Goal: Transaction & Acquisition: Purchase product/service

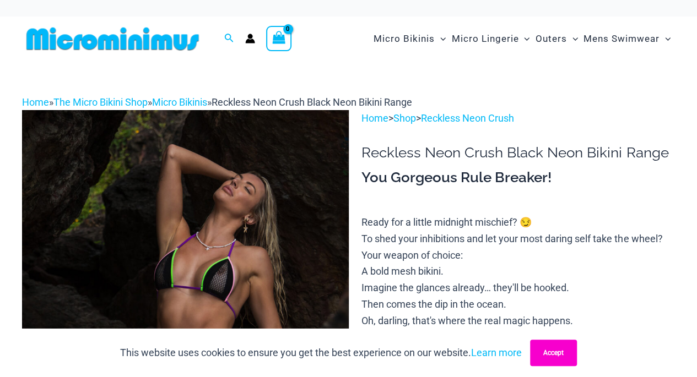
click at [564, 355] on button "Accept" at bounding box center [553, 353] width 47 height 26
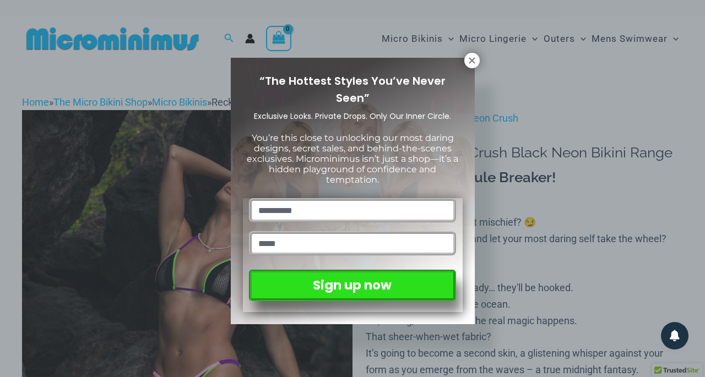
click at [696, 39] on div "“The Hottest Styles You’ve Never Seen” Exclusive Looks. Private Drops. Only Our…" at bounding box center [352, 188] width 705 height 377
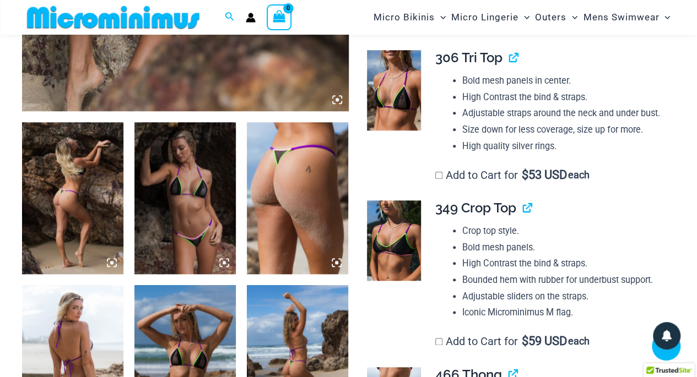
scroll to position [483, 0]
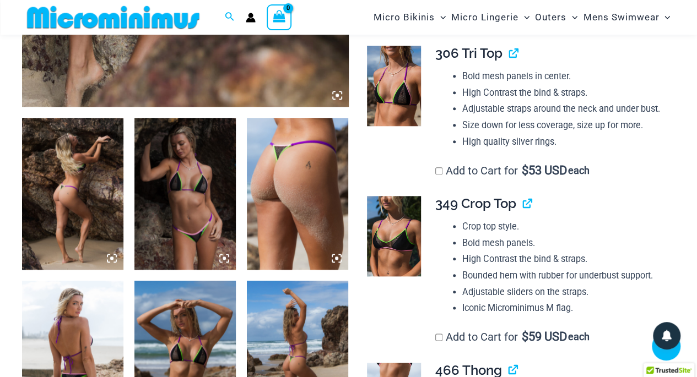
click at [98, 198] on img at bounding box center [72, 194] width 101 height 152
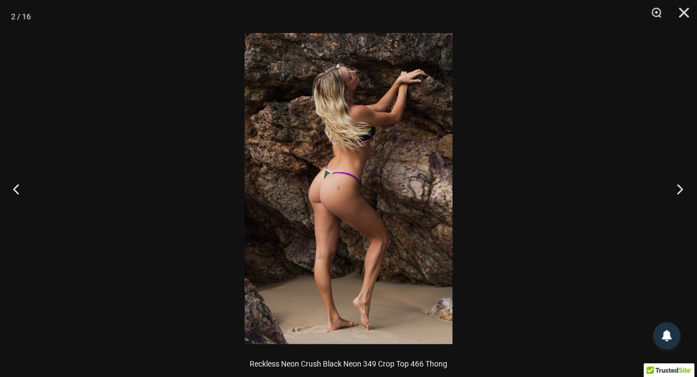
click at [679, 187] on button "Next" at bounding box center [676, 188] width 41 height 55
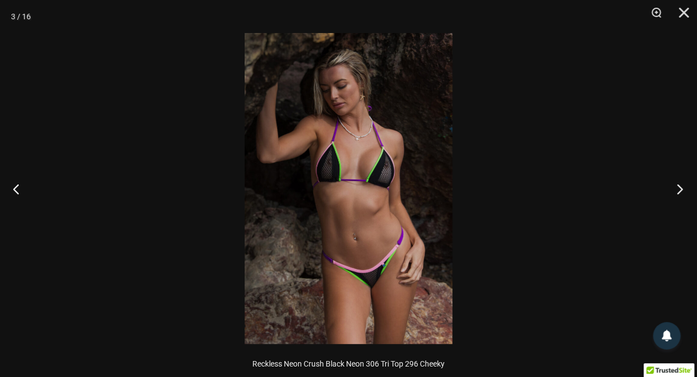
click at [679, 187] on button "Next" at bounding box center [676, 188] width 41 height 55
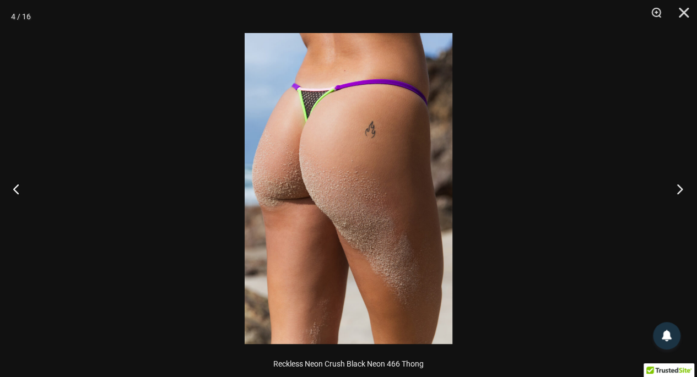
click at [679, 187] on button "Next" at bounding box center [676, 188] width 41 height 55
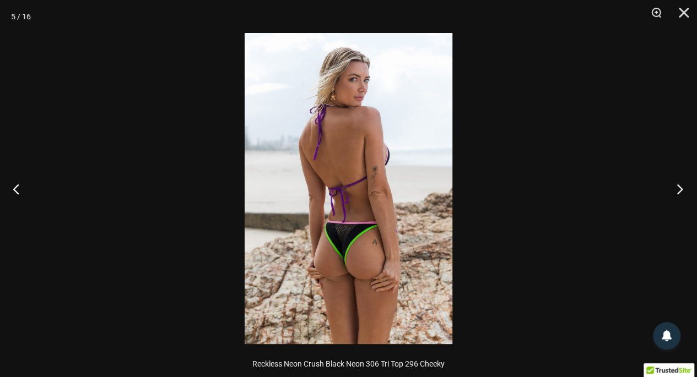
click at [679, 187] on button "Next" at bounding box center [676, 188] width 41 height 55
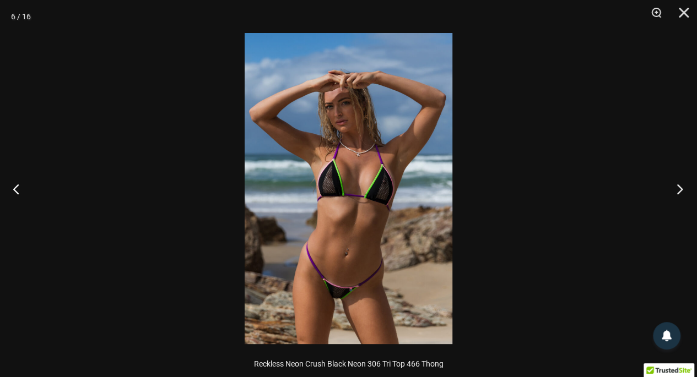
click at [679, 187] on button "Next" at bounding box center [676, 188] width 41 height 55
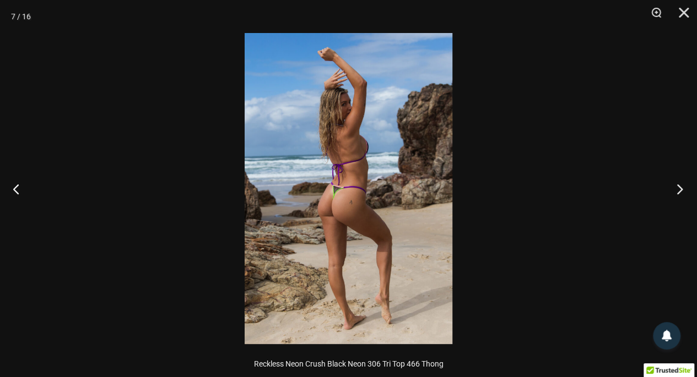
click at [679, 187] on button "Next" at bounding box center [676, 188] width 41 height 55
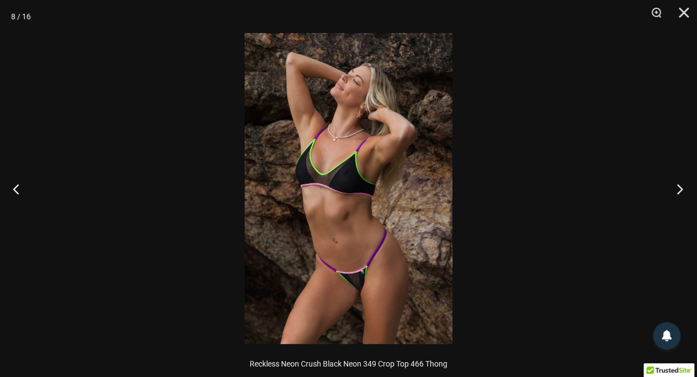
click at [679, 187] on button "Next" at bounding box center [676, 188] width 41 height 55
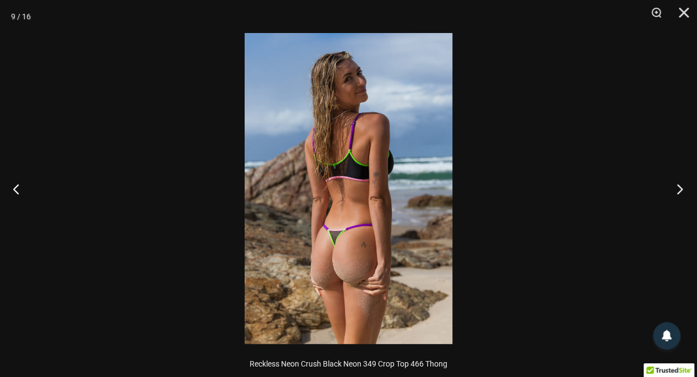
click at [679, 187] on button "Next" at bounding box center [676, 188] width 41 height 55
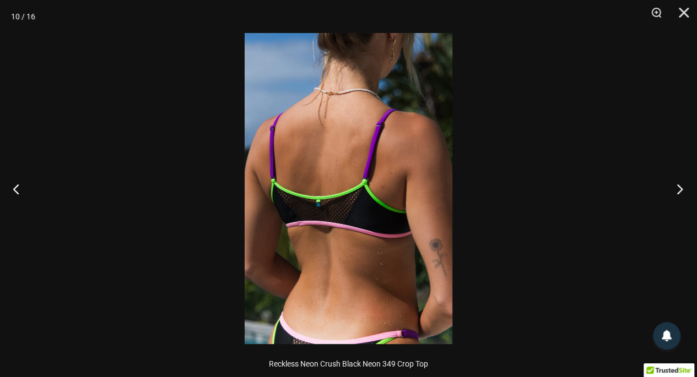
click at [679, 187] on button "Next" at bounding box center [676, 188] width 41 height 55
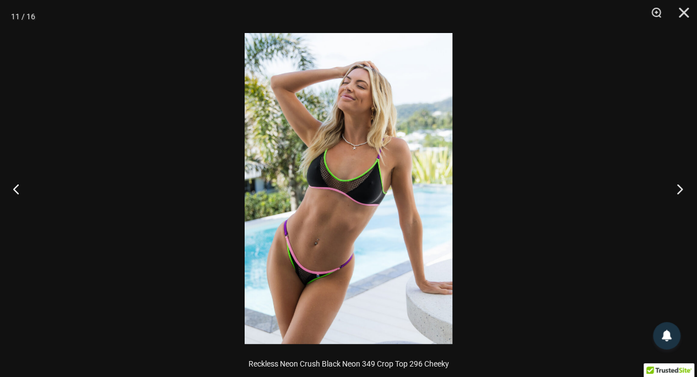
click at [679, 187] on button "Next" at bounding box center [676, 188] width 41 height 55
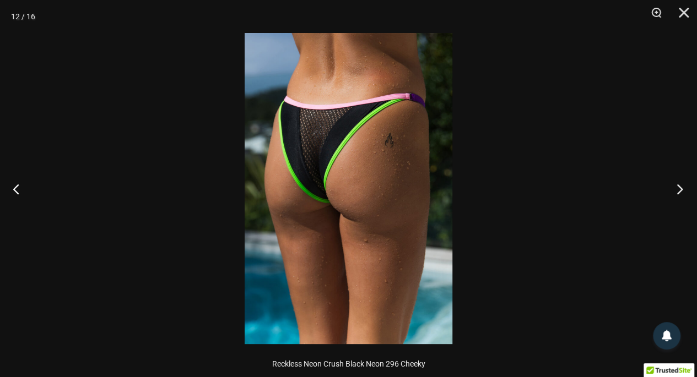
click at [679, 187] on button "Next" at bounding box center [676, 188] width 41 height 55
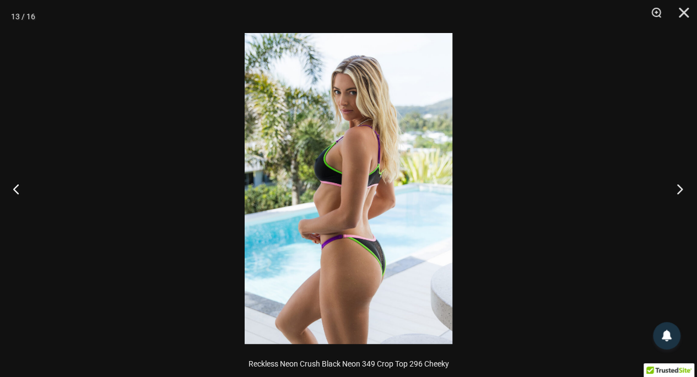
click at [679, 187] on button "Next" at bounding box center [676, 188] width 41 height 55
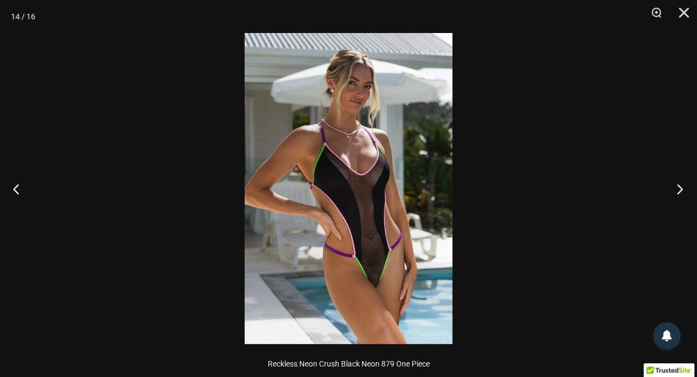
click at [679, 187] on button "Next" at bounding box center [676, 188] width 41 height 55
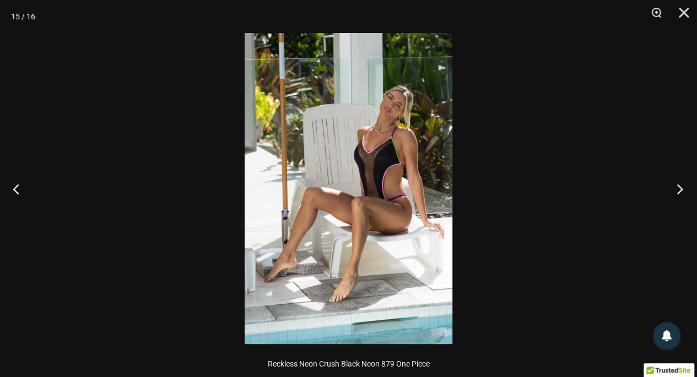
click at [679, 187] on button "Next" at bounding box center [676, 188] width 41 height 55
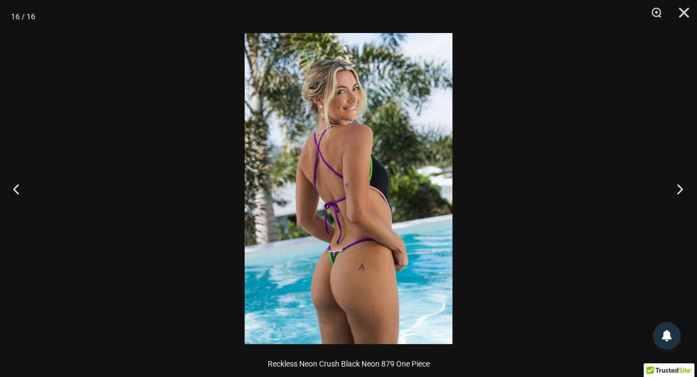
click at [679, 187] on button "Next" at bounding box center [676, 188] width 41 height 55
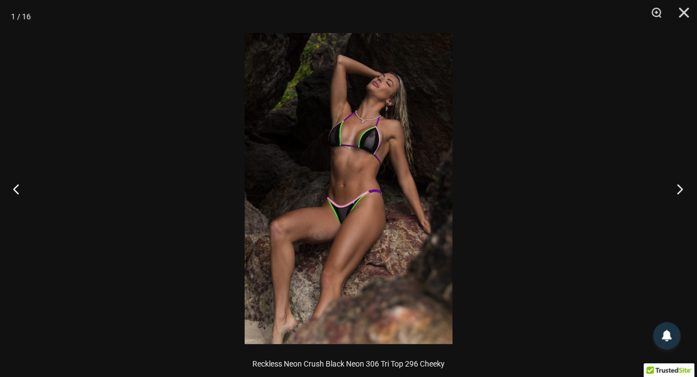
click at [679, 187] on button "Next" at bounding box center [676, 188] width 41 height 55
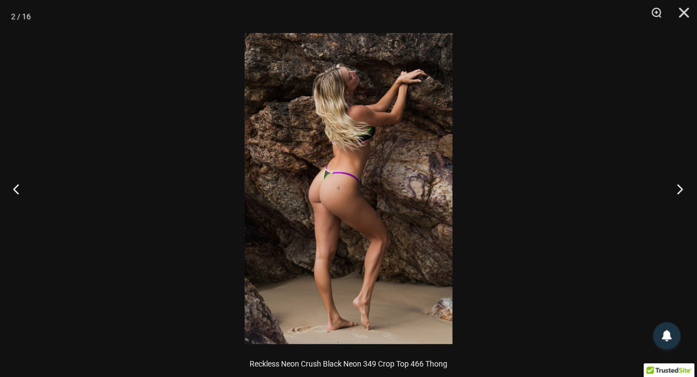
click at [679, 187] on button "Next" at bounding box center [676, 188] width 41 height 55
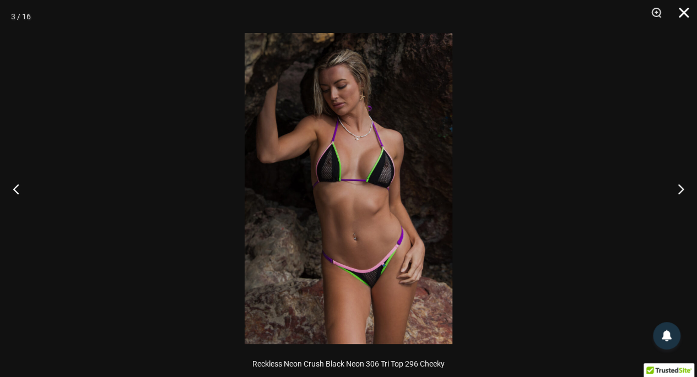
click at [684, 15] on button "Close" at bounding box center [680, 16] width 28 height 33
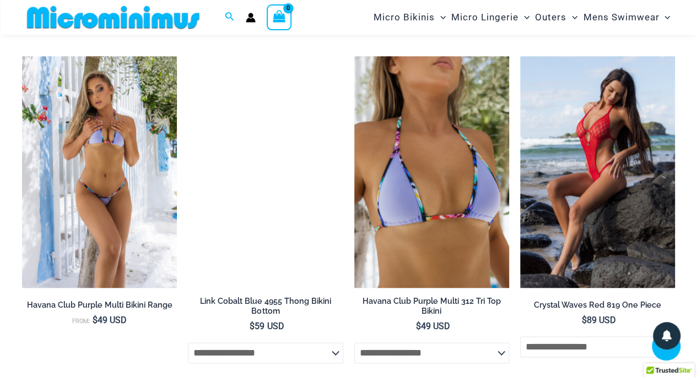
scroll to position [2629, 0]
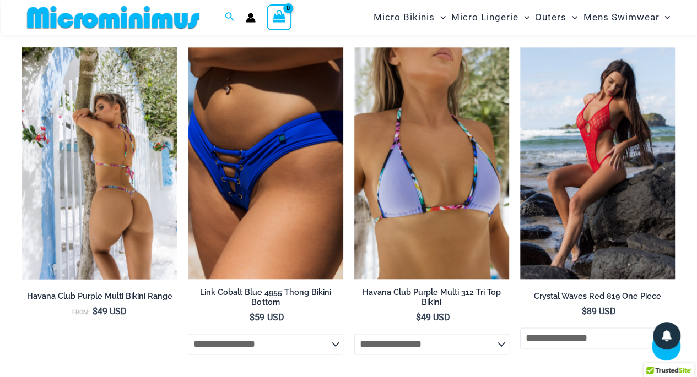
click at [88, 174] on img at bounding box center [99, 163] width 155 height 232
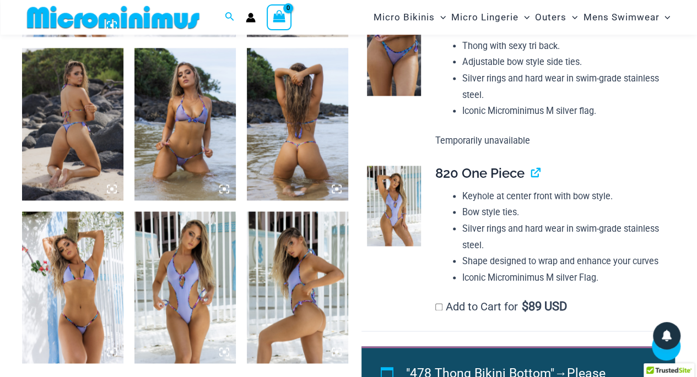
scroll to position [690, 0]
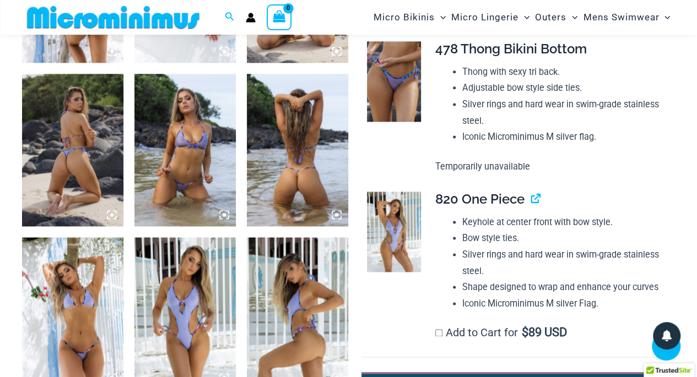
click at [217, 160] on img at bounding box center [184, 150] width 101 height 152
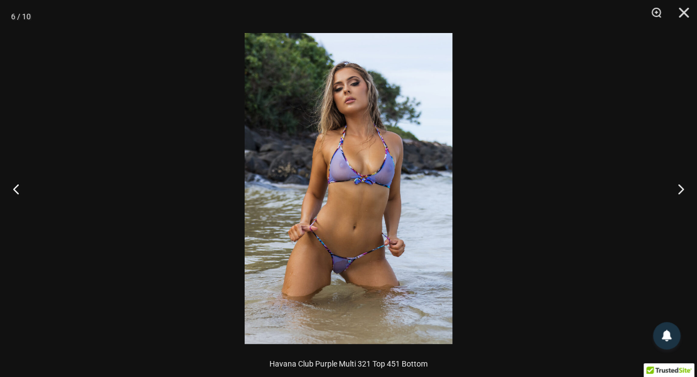
click at [217, 160] on div at bounding box center [348, 188] width 697 height 377
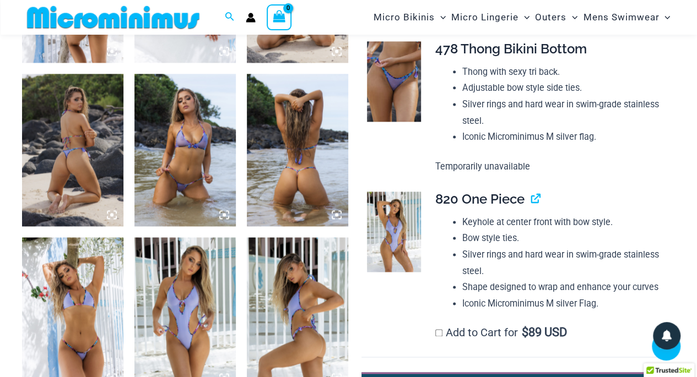
click at [204, 161] on img at bounding box center [184, 150] width 101 height 152
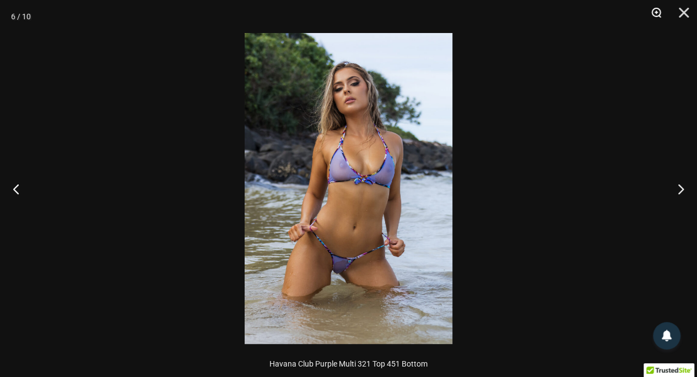
click at [656, 12] on button "Zoom" at bounding box center [652, 16] width 28 height 33
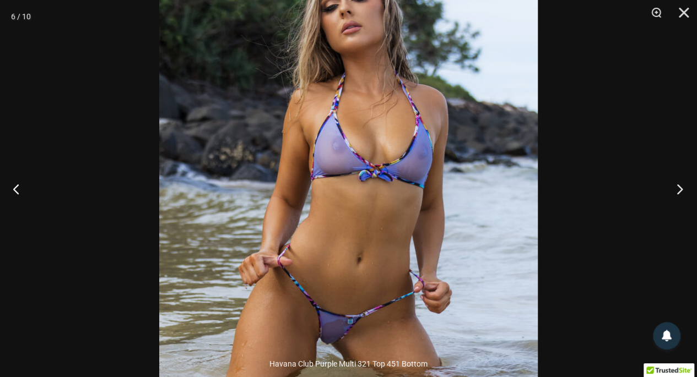
click at [678, 188] on button "Next" at bounding box center [676, 188] width 41 height 55
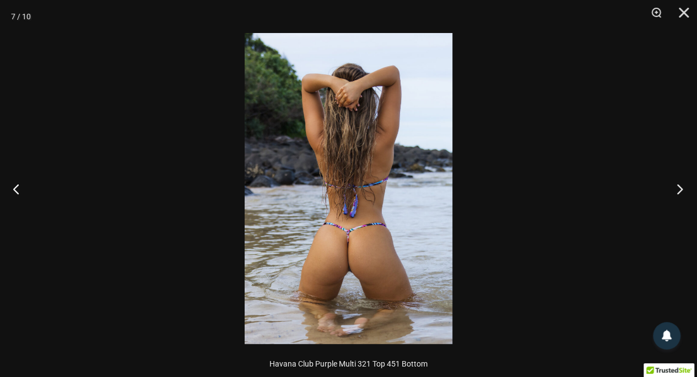
click at [678, 188] on button "Next" at bounding box center [676, 188] width 41 height 55
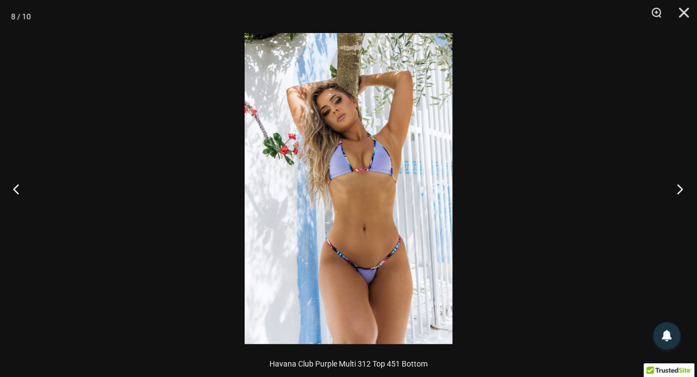
click at [678, 188] on button "Next" at bounding box center [676, 188] width 41 height 55
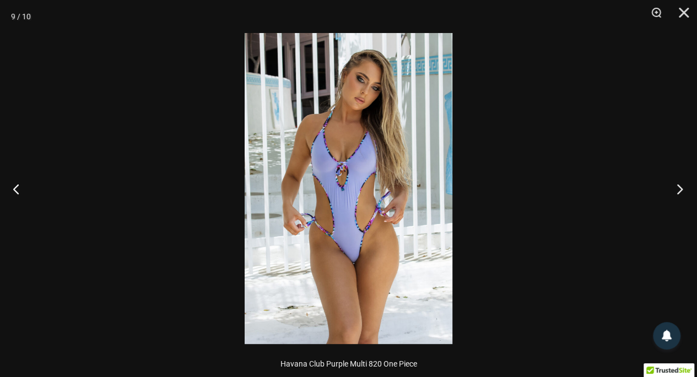
click at [678, 188] on button "Next" at bounding box center [676, 188] width 41 height 55
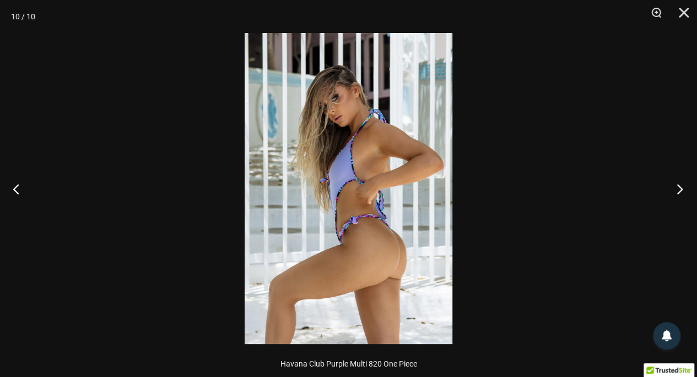
click at [678, 188] on button "Next" at bounding box center [676, 188] width 41 height 55
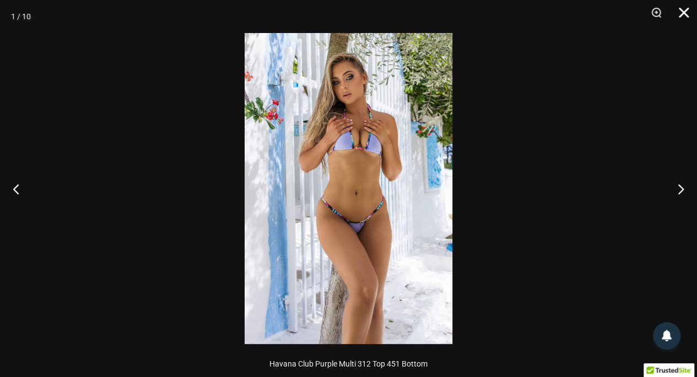
click at [683, 13] on button "Close" at bounding box center [680, 16] width 28 height 33
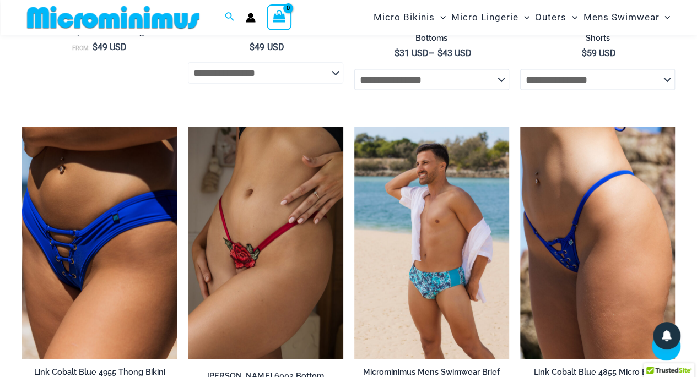
scroll to position [3131, 0]
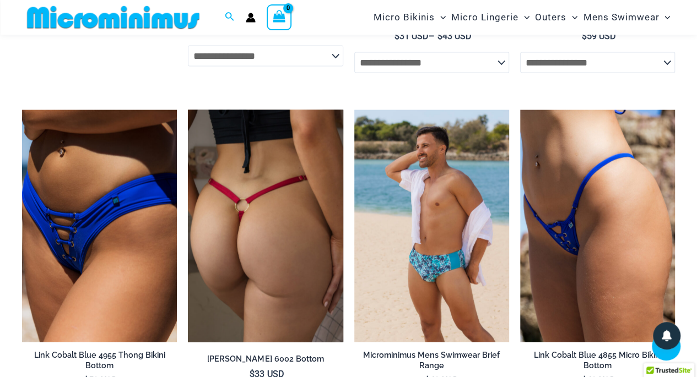
click at [282, 253] on img at bounding box center [265, 226] width 155 height 232
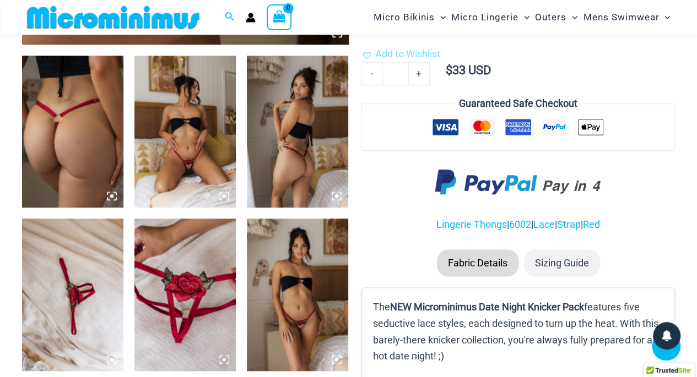
scroll to position [521, 0]
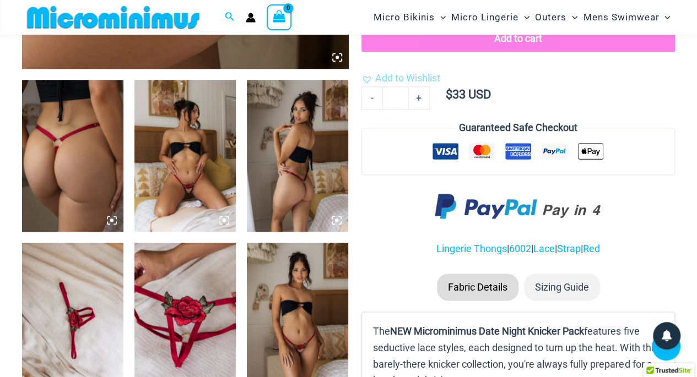
click at [218, 175] on img at bounding box center [184, 156] width 101 height 152
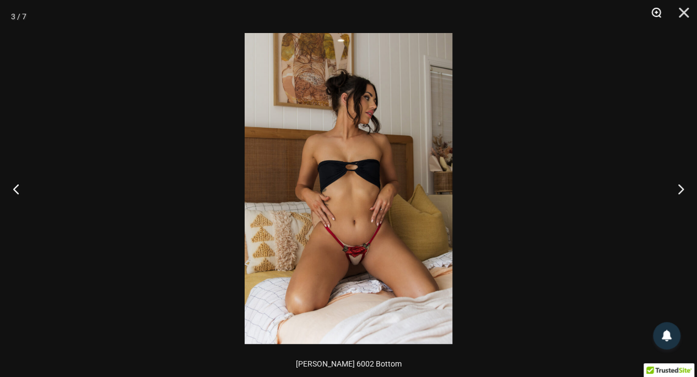
click at [654, 12] on button "Zoom" at bounding box center [652, 16] width 28 height 33
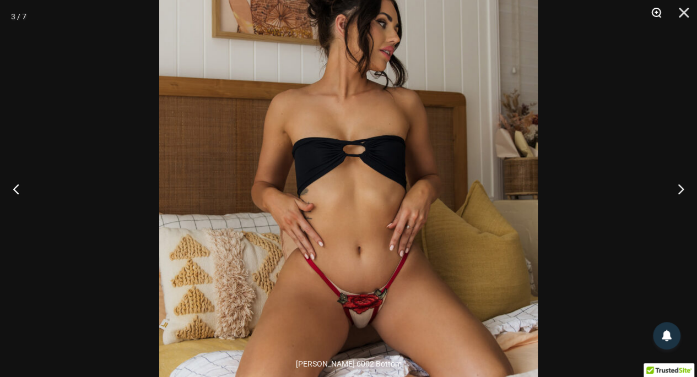
click at [654, 12] on button "Zoom" at bounding box center [652, 16] width 28 height 33
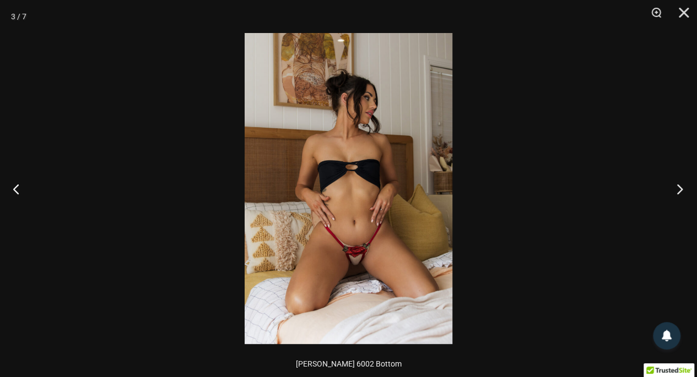
click at [680, 185] on button "Next" at bounding box center [676, 188] width 41 height 55
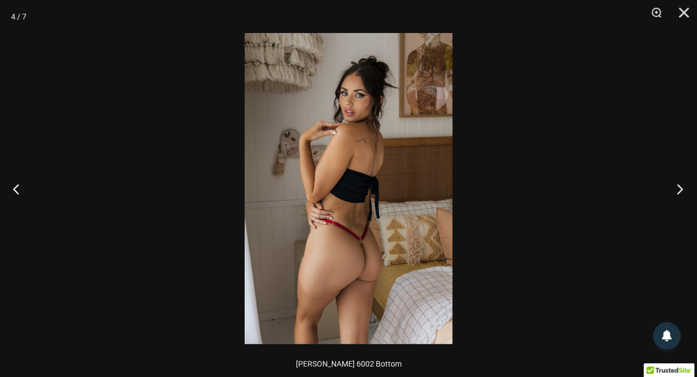
click at [680, 185] on button "Next" at bounding box center [676, 188] width 41 height 55
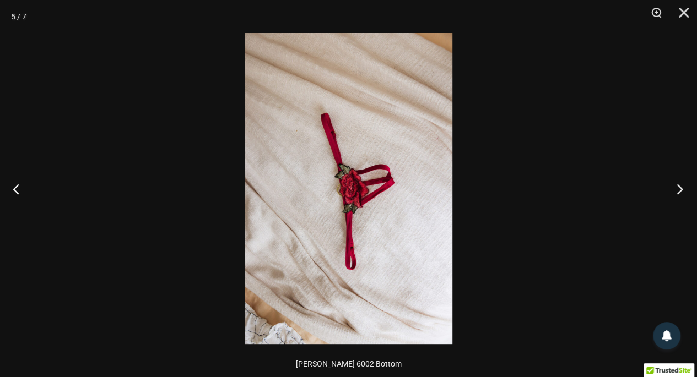
click at [680, 185] on button "Next" at bounding box center [676, 188] width 41 height 55
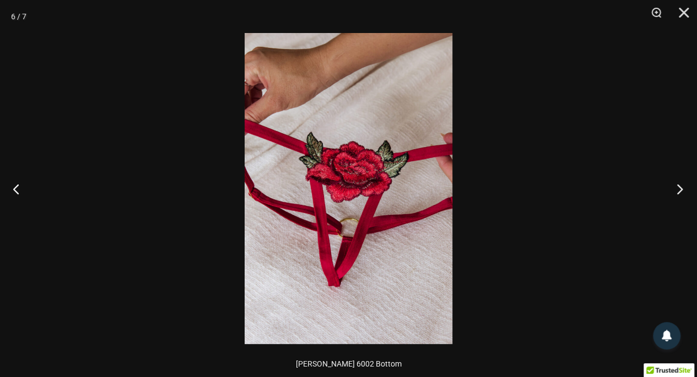
click at [680, 185] on button "Next" at bounding box center [676, 188] width 41 height 55
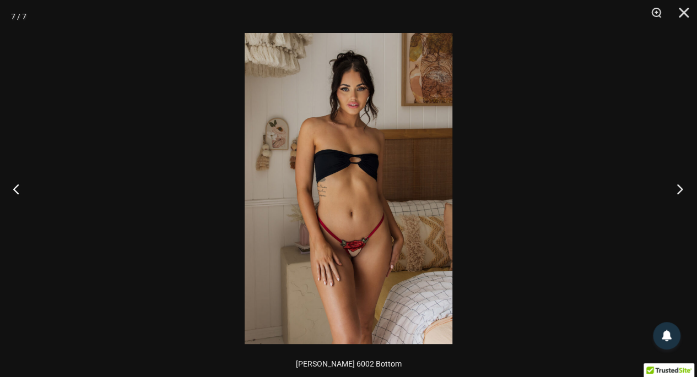
click at [680, 185] on button "Next" at bounding box center [676, 188] width 41 height 55
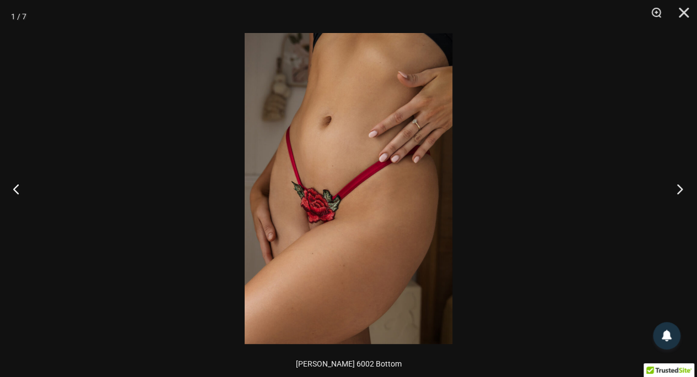
click at [680, 185] on button "Next" at bounding box center [676, 188] width 41 height 55
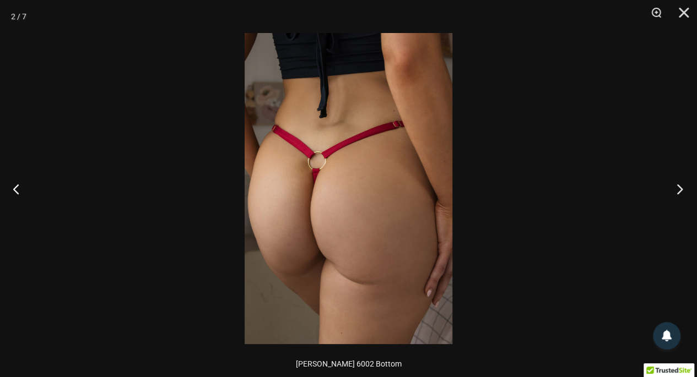
click at [680, 185] on button "Next" at bounding box center [676, 188] width 41 height 55
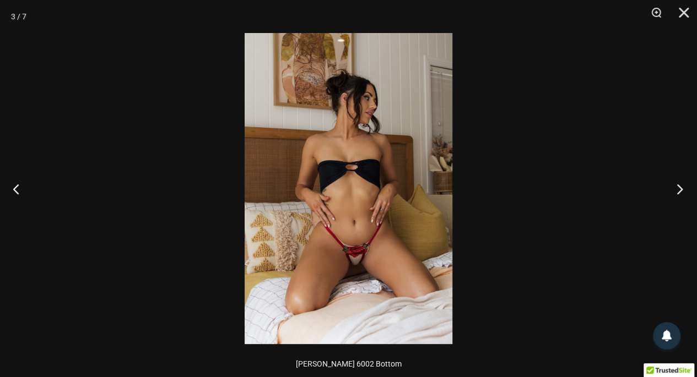
click at [680, 185] on button "Next" at bounding box center [676, 188] width 41 height 55
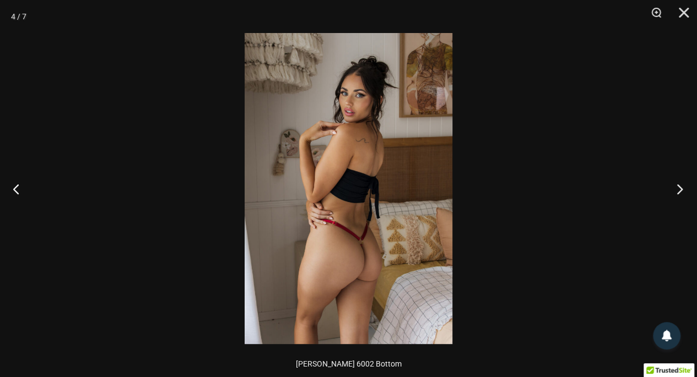
click at [680, 185] on button "Next" at bounding box center [676, 188] width 41 height 55
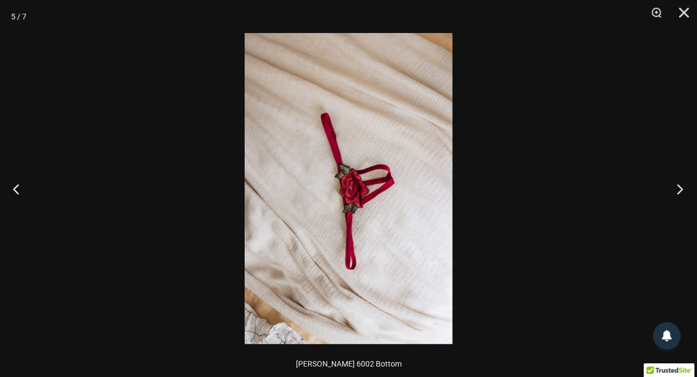
click at [680, 185] on button "Next" at bounding box center [676, 188] width 41 height 55
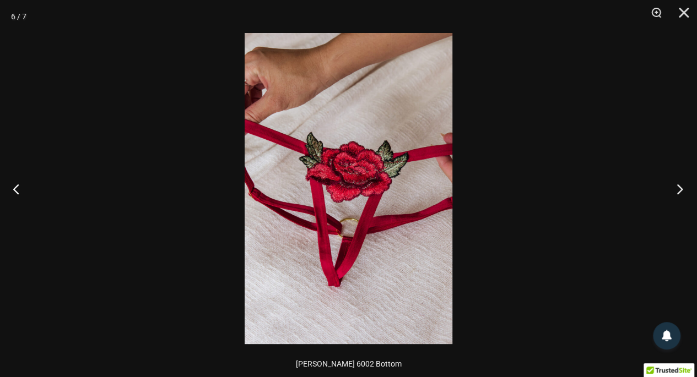
click at [680, 185] on button "Next" at bounding box center [676, 188] width 41 height 55
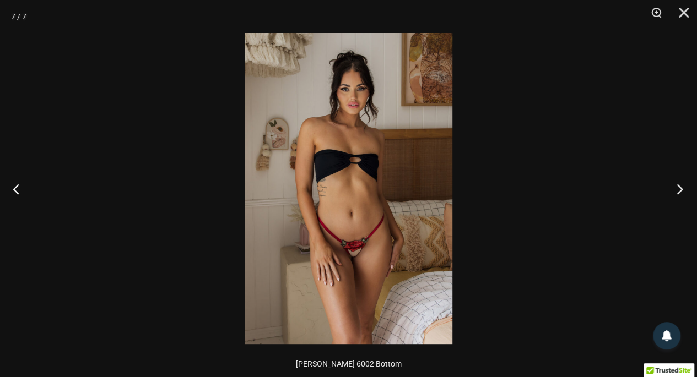
click at [680, 185] on button "Next" at bounding box center [676, 188] width 41 height 55
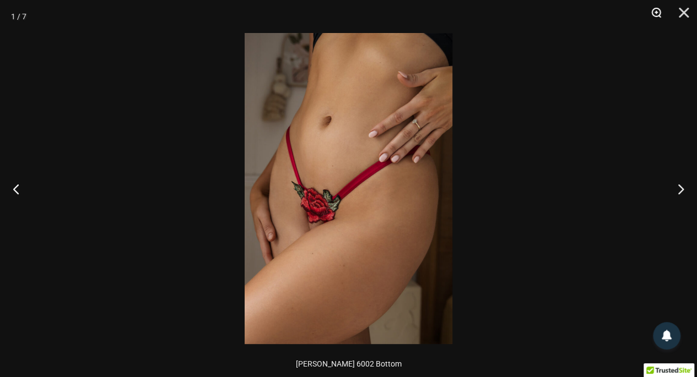
click at [659, 14] on button "Zoom" at bounding box center [652, 16] width 28 height 33
